Goal: Information Seeking & Learning: Learn about a topic

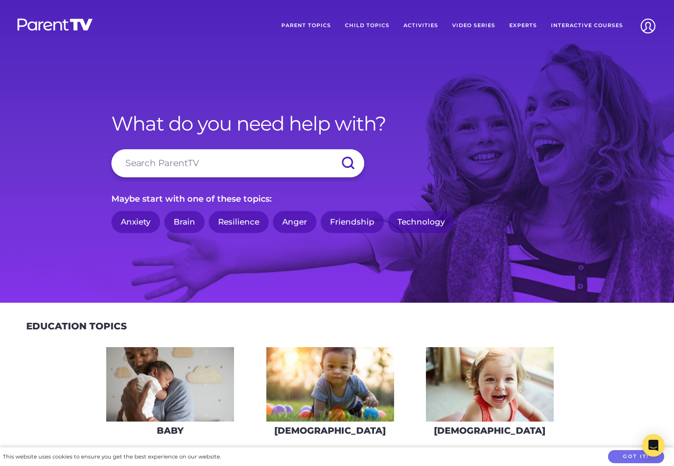
click at [174, 163] on input "search" at bounding box center [237, 163] width 253 height 28
type input "t"
type input "friendships"
click at [331, 149] on input "submit" at bounding box center [347, 163] width 33 height 28
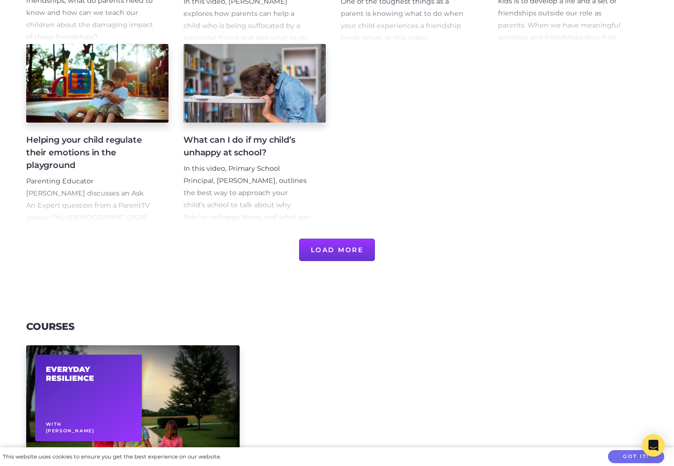
scroll to position [554, 0]
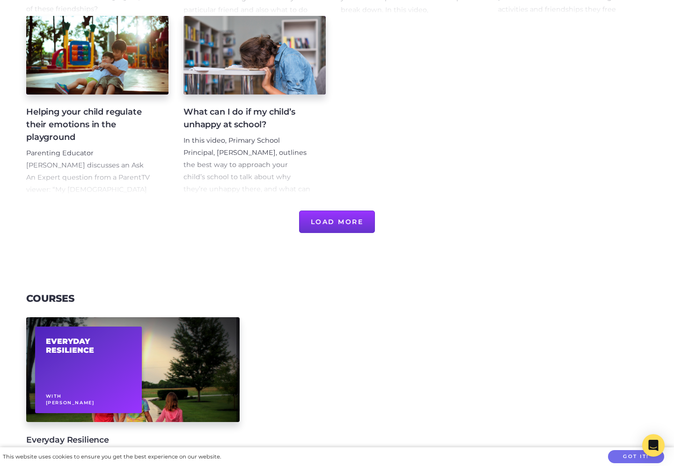
click at [353, 225] on button "Load More" at bounding box center [337, 221] width 76 height 22
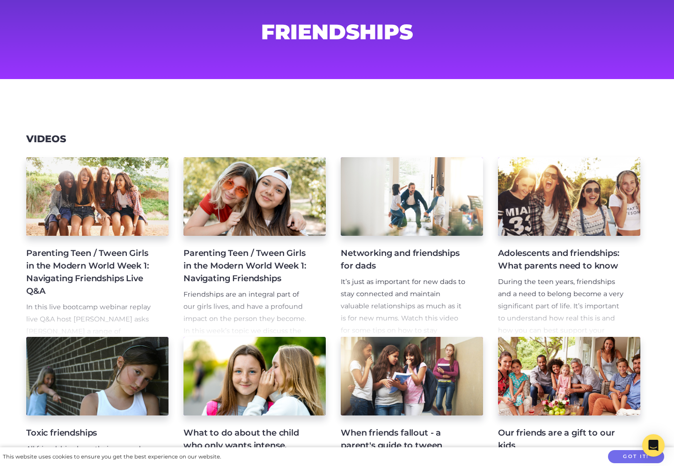
scroll to position [54, 0]
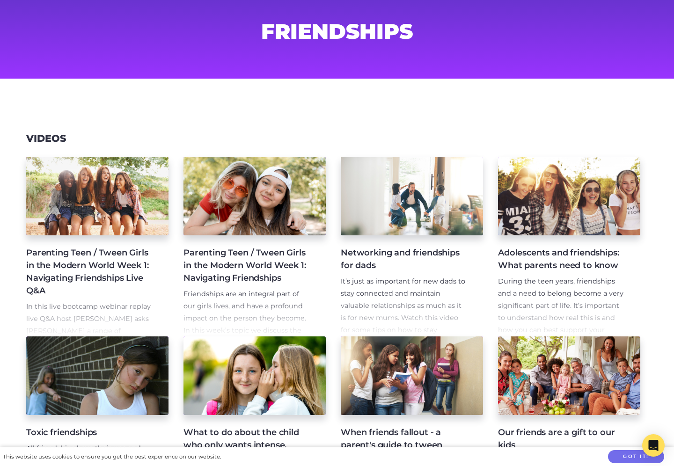
click at [589, 297] on p "During the teen years, friendships and a need to belong become a very significa…" at bounding box center [561, 312] width 127 height 73
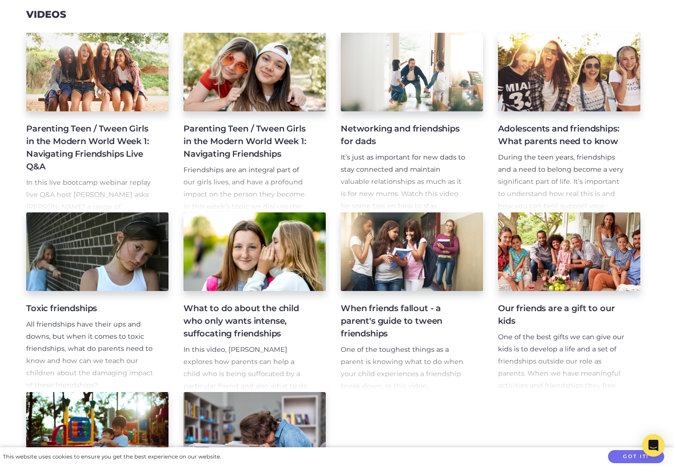
scroll to position [198, 0]
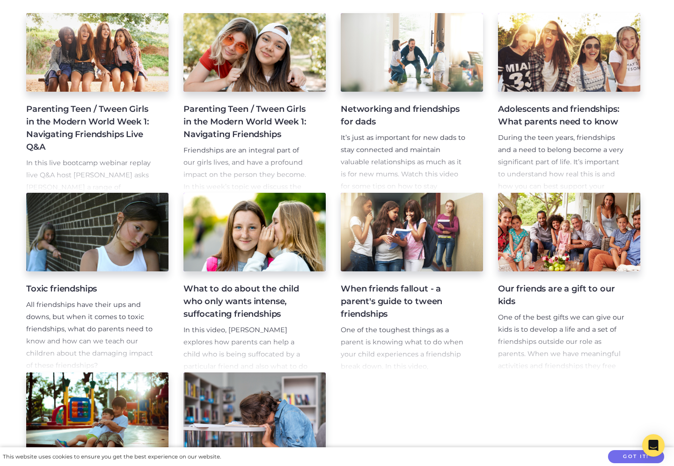
click at [103, 323] on p "All friendships have their ups and downs, but when it comes to toxic friendship…" at bounding box center [89, 335] width 127 height 73
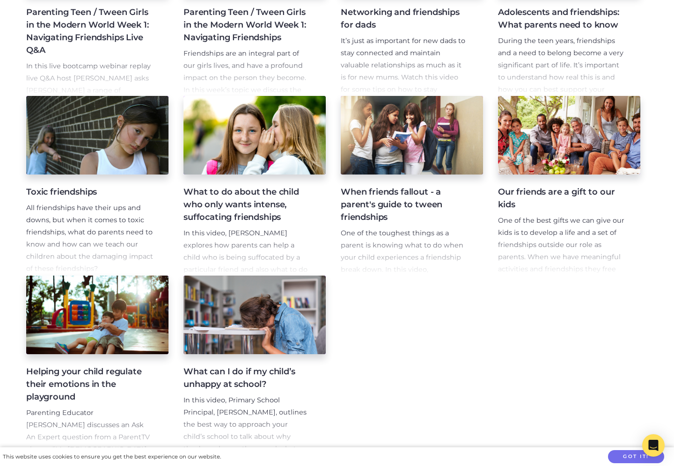
scroll to position [395, 0]
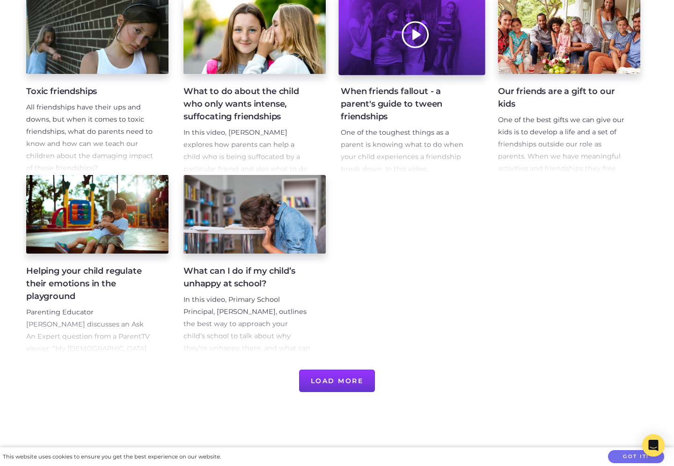
click at [442, 67] on div at bounding box center [411, 34] width 146 height 81
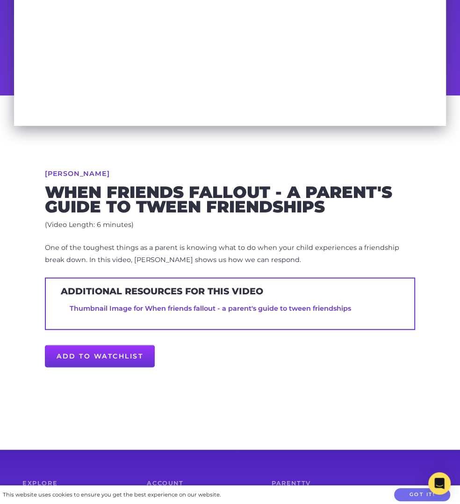
scroll to position [362, 0]
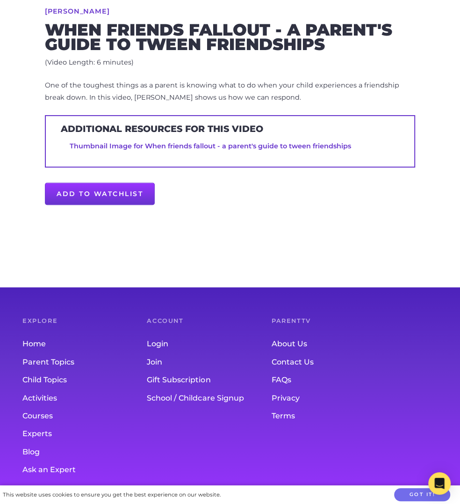
click at [34, 448] on link "Blog" at bounding box center [84, 452] width 124 height 18
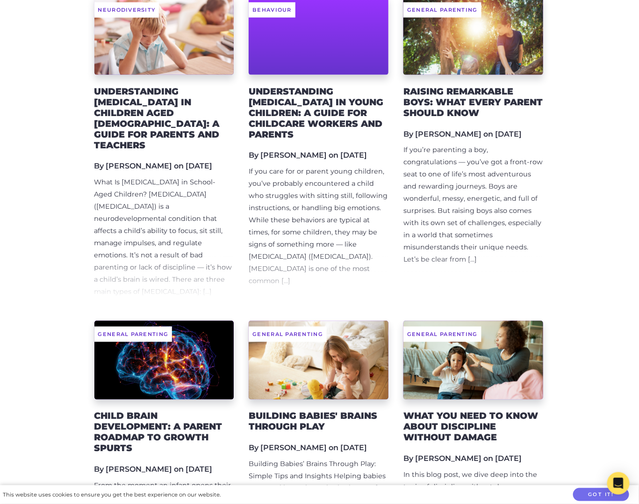
scroll to position [797, 0]
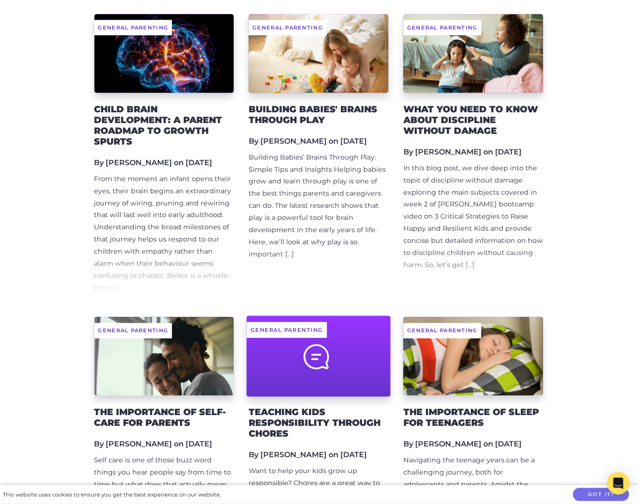
click at [381, 321] on div at bounding box center [319, 355] width 144 height 81
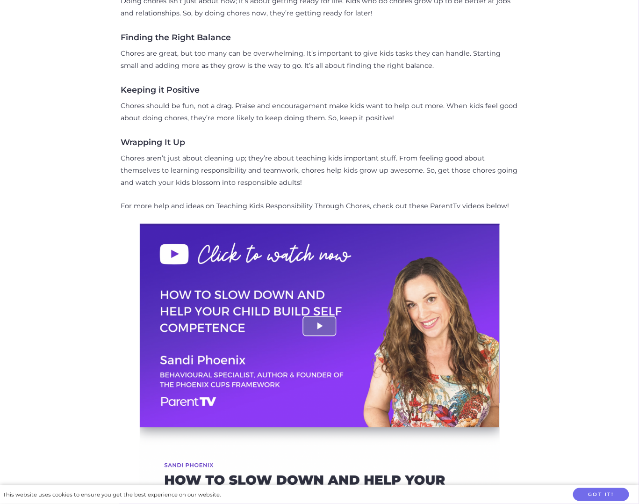
scroll to position [799, 0]
click at [279, 200] on p "For more help and ideas on Teaching Kids Responsibility Through Chores, check o…" at bounding box center [320, 206] width 398 height 12
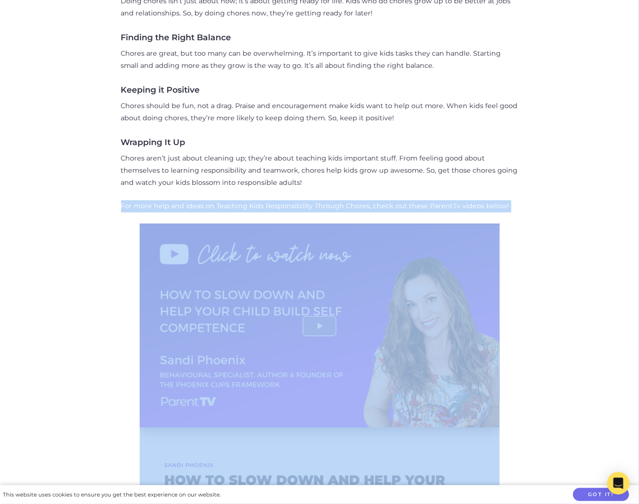
click at [279, 200] on p "For more help and ideas on Teaching Kids Responsibility Through Chores, check o…" at bounding box center [320, 206] width 398 height 12
click at [154, 200] on p "For more help and ideas on Teaching Kids Responsibility Through Chores, check o…" at bounding box center [320, 206] width 398 height 12
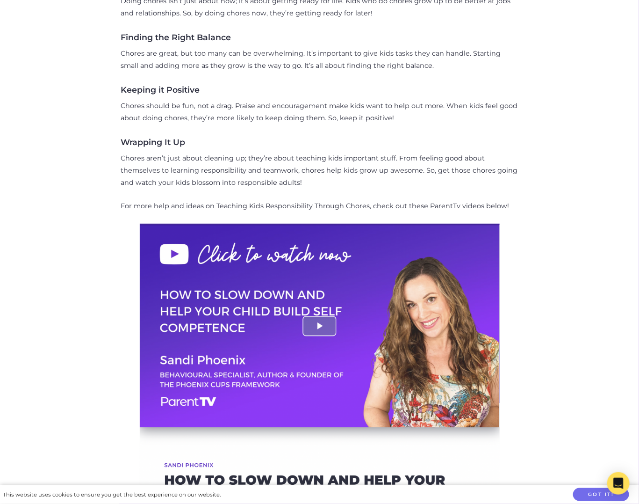
click at [156, 200] on p "For more help and ideas on Teaching Kids Responsibility Through Chores, check o…" at bounding box center [320, 206] width 398 height 12
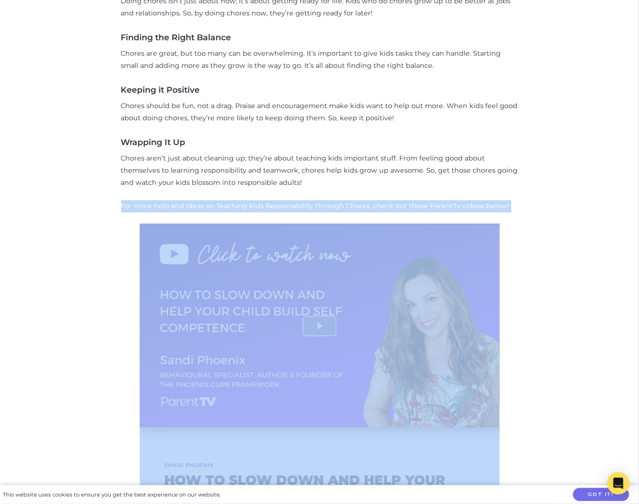
click at [156, 200] on p "For more help and ideas on Teaching Kids Responsibility Through Chores, check o…" at bounding box center [320, 206] width 398 height 12
copy div "For more help and ideas on Teaching Kids Responsibility Through Chores, check o…"
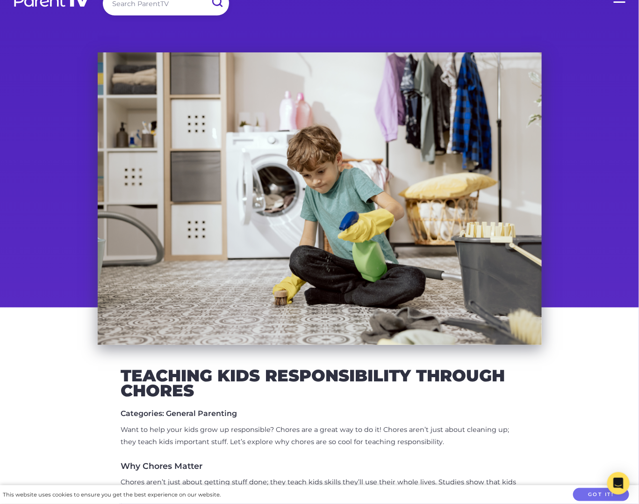
scroll to position [0, 0]
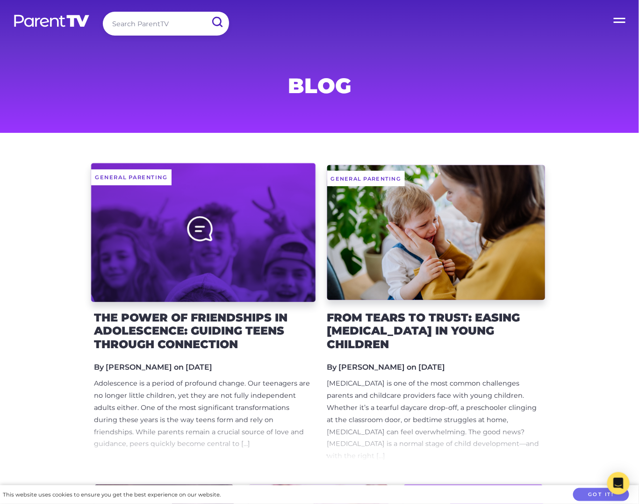
click at [267, 233] on div at bounding box center [203, 232] width 225 height 139
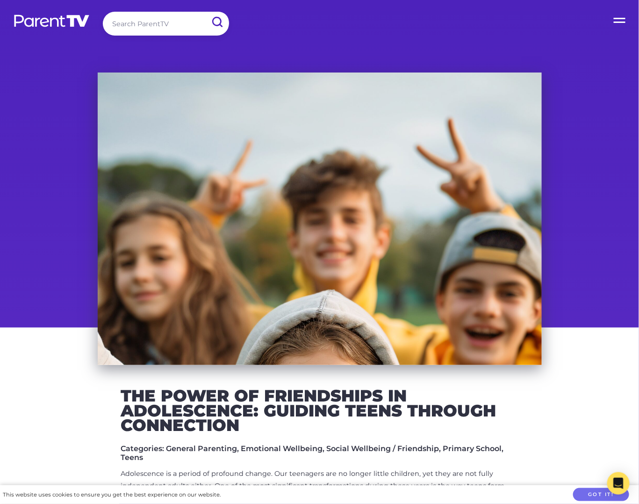
click at [251, 397] on h2 "The Power of Friendships in Adolescence: Guiding Teens Through Connection" at bounding box center [320, 410] width 398 height 44
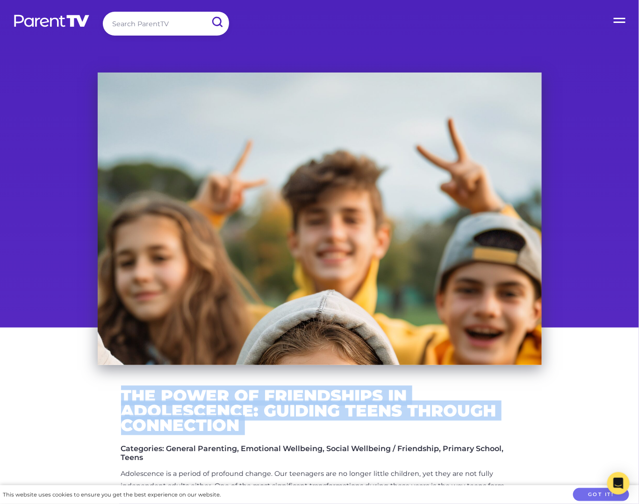
click at [251, 397] on h2 "The Power of Friendships in Adolescence: Guiding Teens Through Connection" at bounding box center [320, 410] width 398 height 44
copy div "The Power of Friendships in Adolescence: Guiding Teens Through Connection"
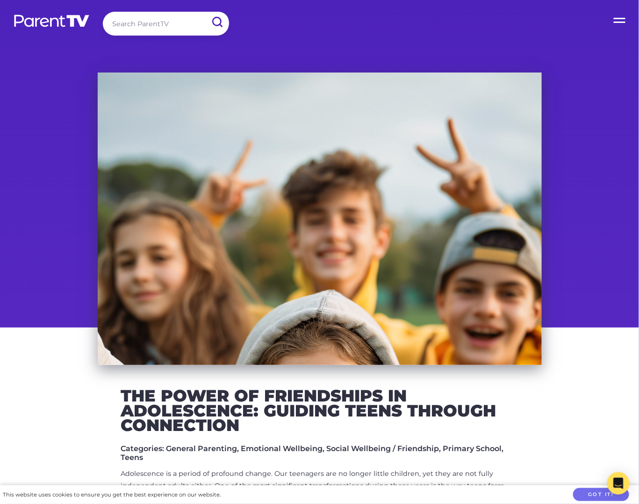
click at [195, 118] on div at bounding box center [320, 219] width 444 height 292
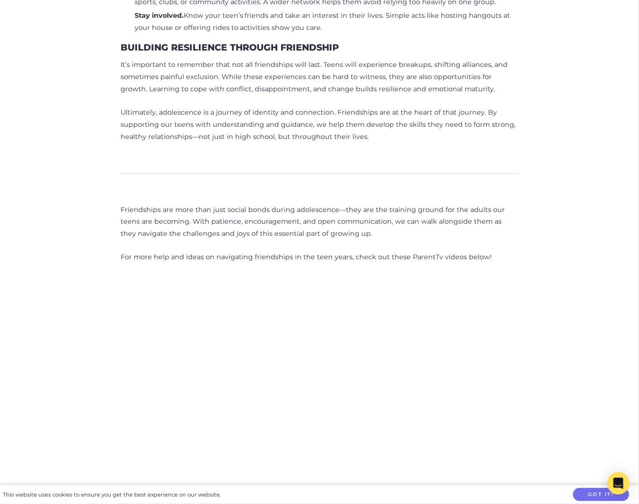
scroll to position [1144, 0]
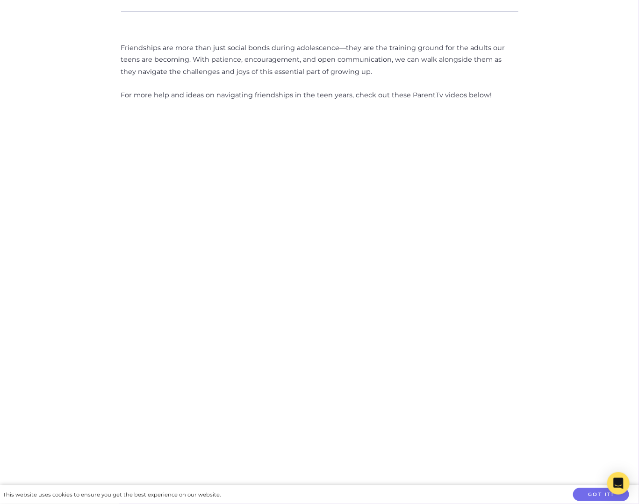
click at [257, 249] on img at bounding box center [320, 293] width 360 height 360
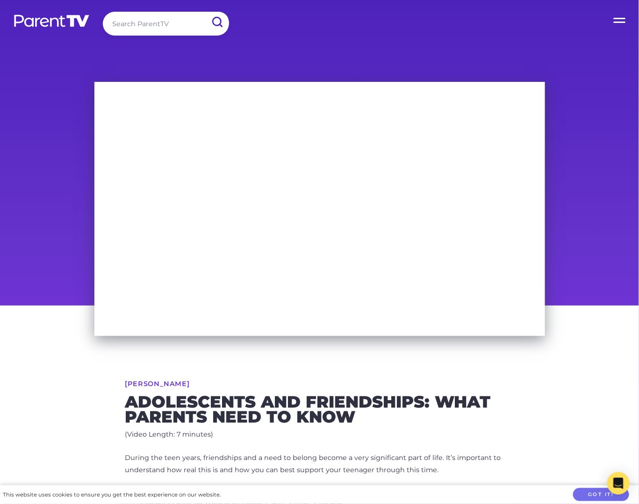
click at [624, 18] on label "Open Menu" at bounding box center [620, 18] width 37 height 37
click at [0, 0] on input "Open Menu" at bounding box center [0, 0] width 0 height 0
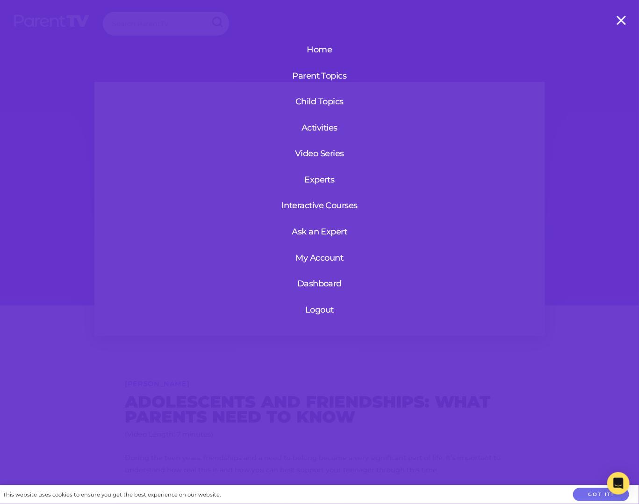
click at [624, 18] on label "Open Menu" at bounding box center [620, 18] width 37 height 37
click at [0, 0] on input "Open Menu" at bounding box center [0, 0] width 0 height 0
